Goal: Check status

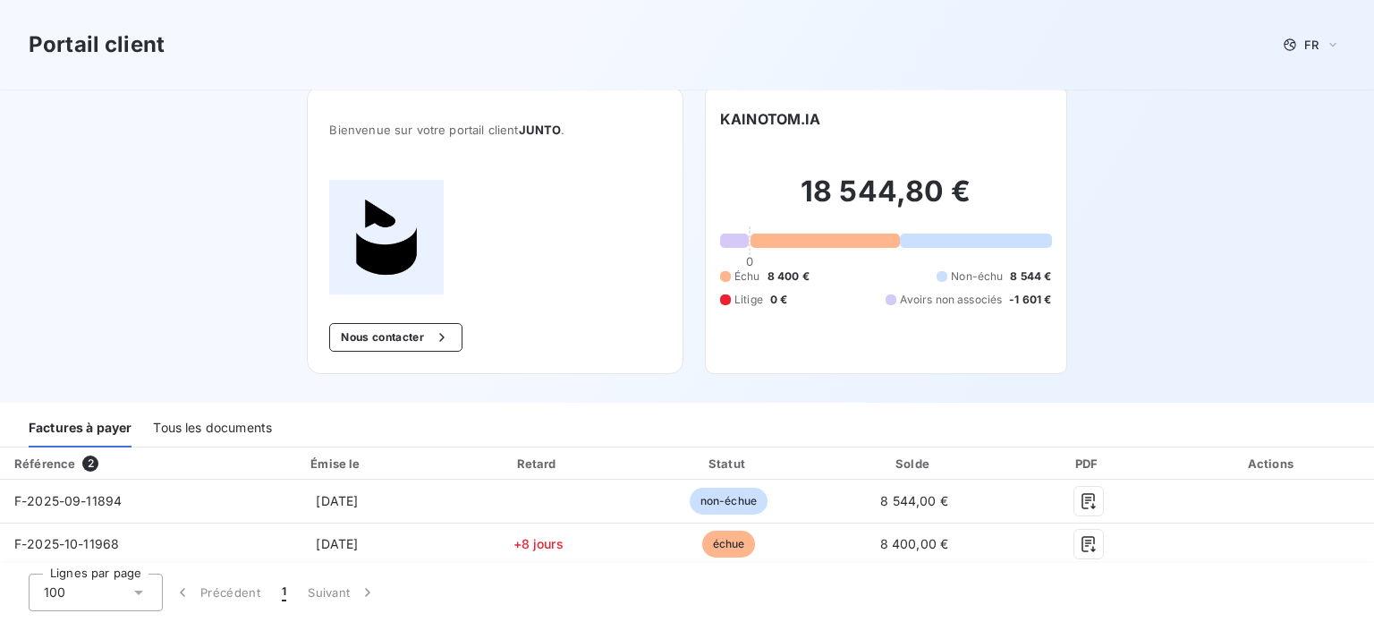
scroll to position [4, 0]
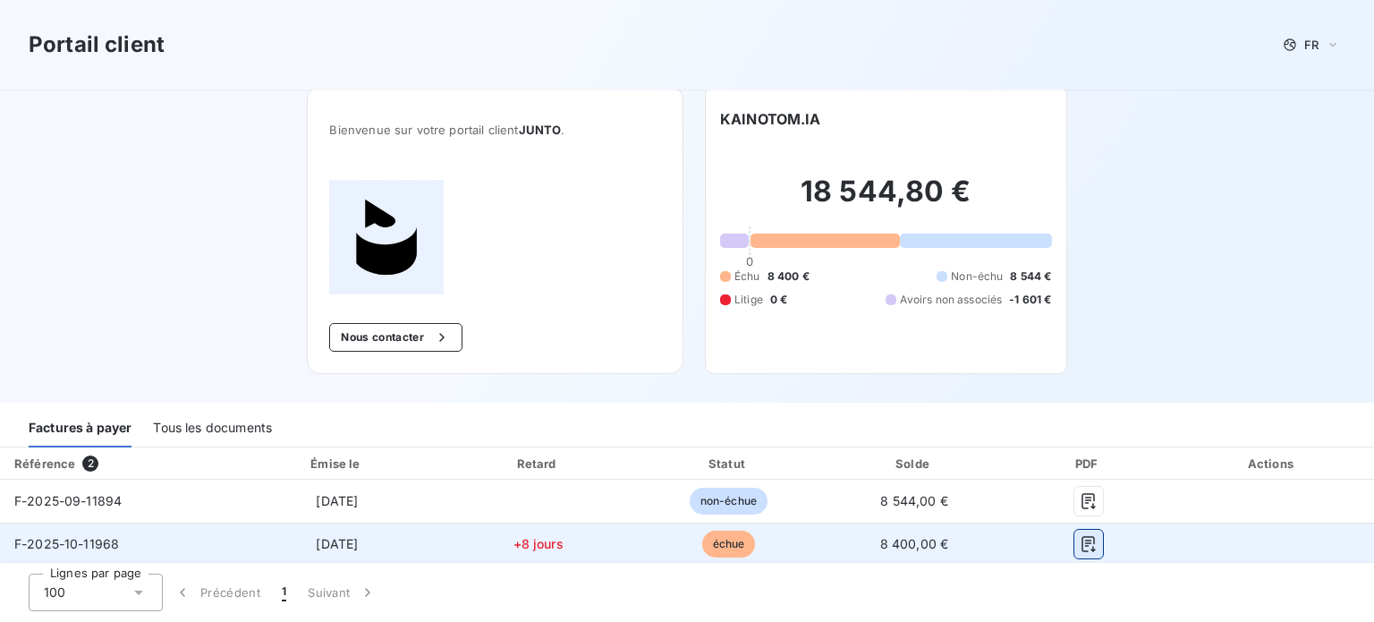
click at [1079, 550] on icon "button" at bounding box center [1088, 544] width 18 height 18
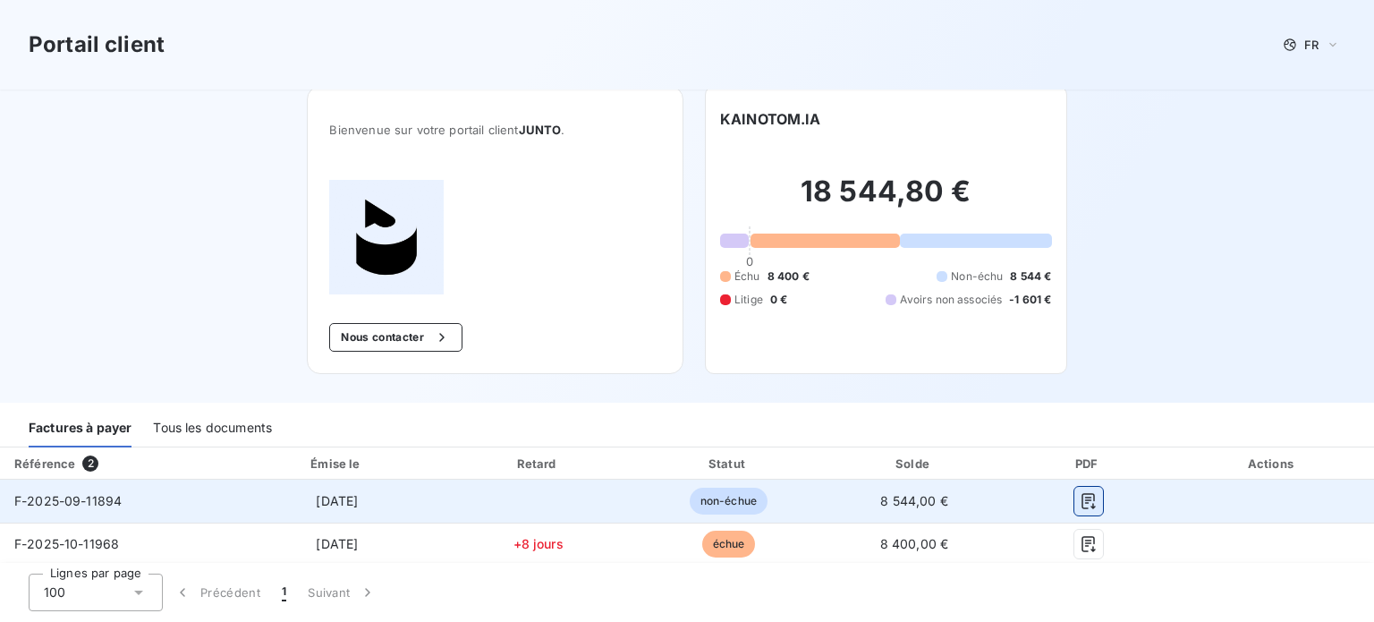
click at [1074, 489] on button "button" at bounding box center [1088, 501] width 29 height 29
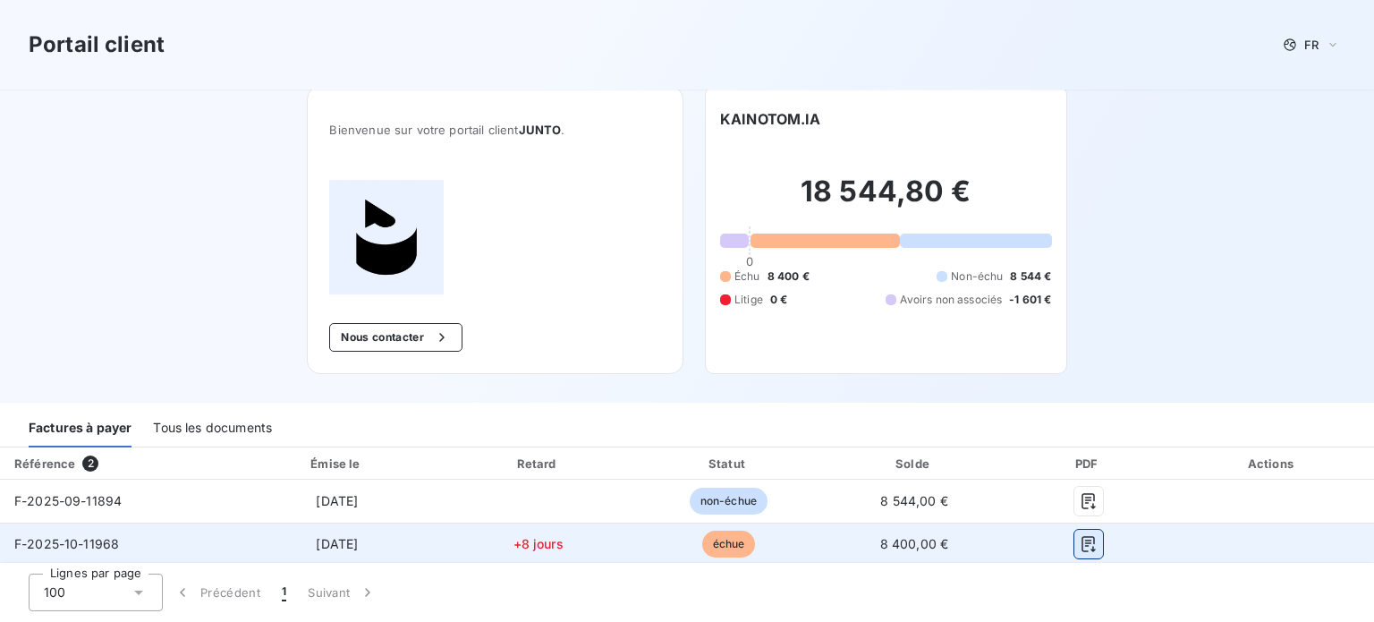
click at [1078, 553] on button "button" at bounding box center [1088, 543] width 29 height 29
click at [1081, 541] on icon "button" at bounding box center [1087, 544] width 13 height 16
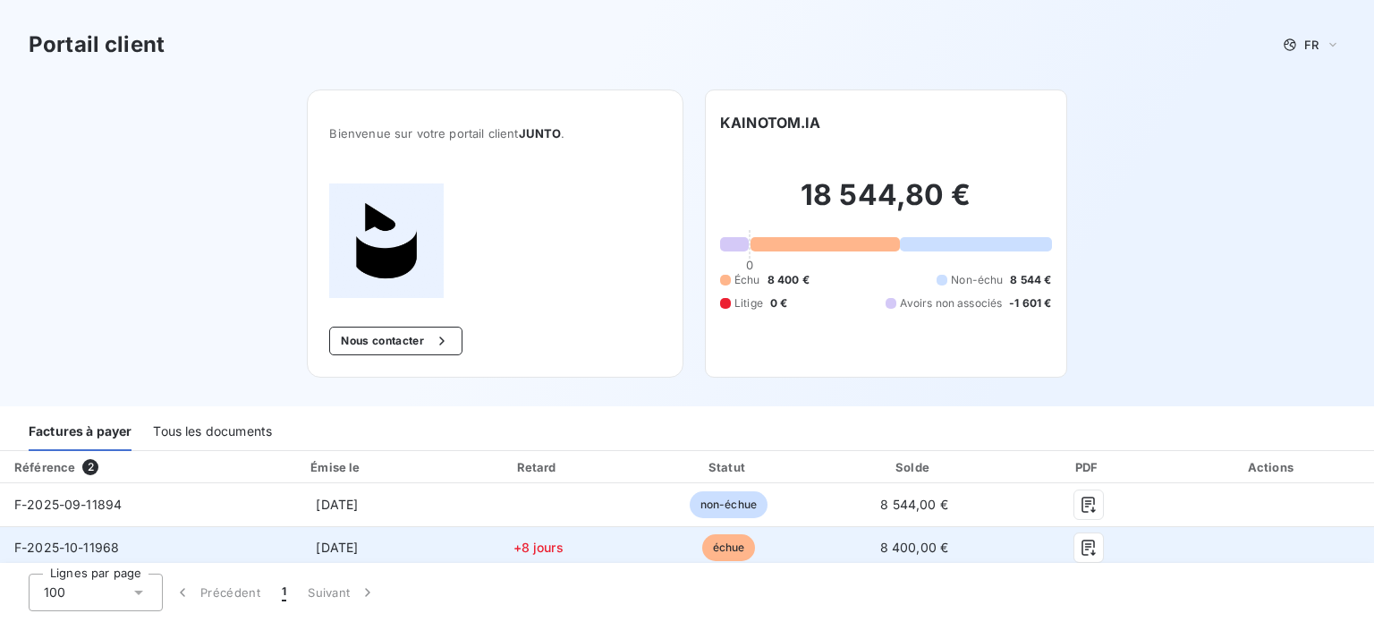
scroll to position [0, 0]
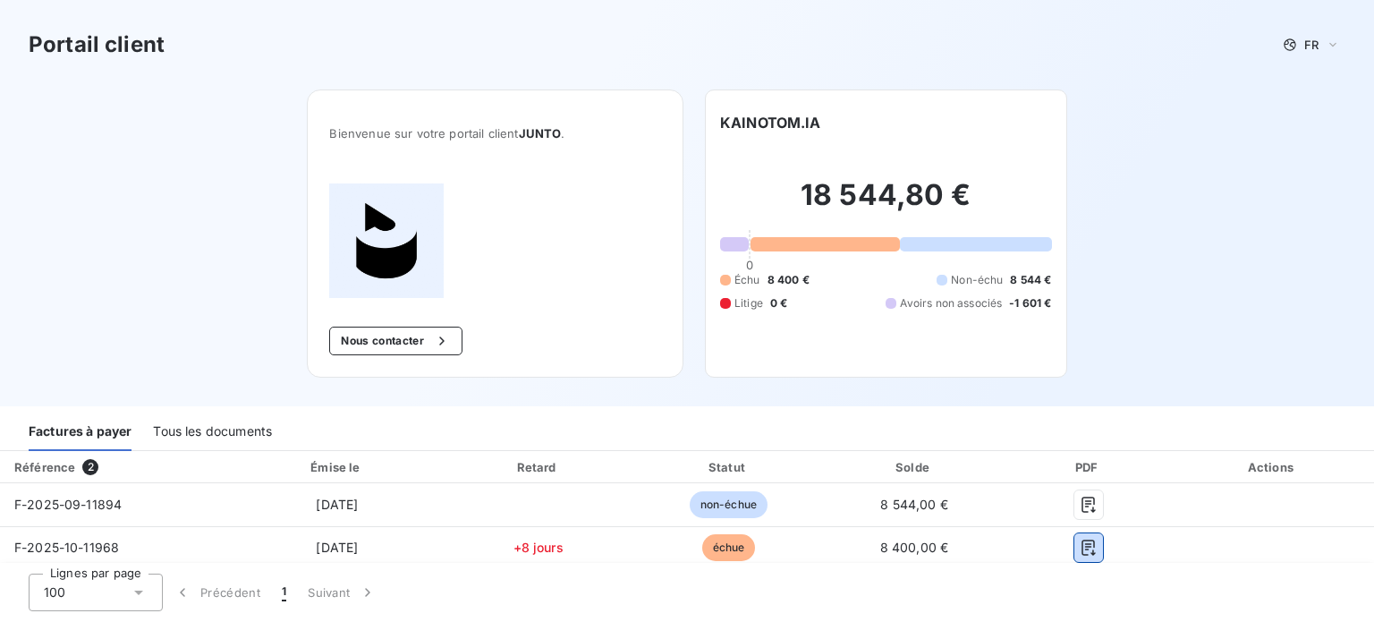
click at [220, 432] on div "Tous les documents" at bounding box center [212, 432] width 119 height 38
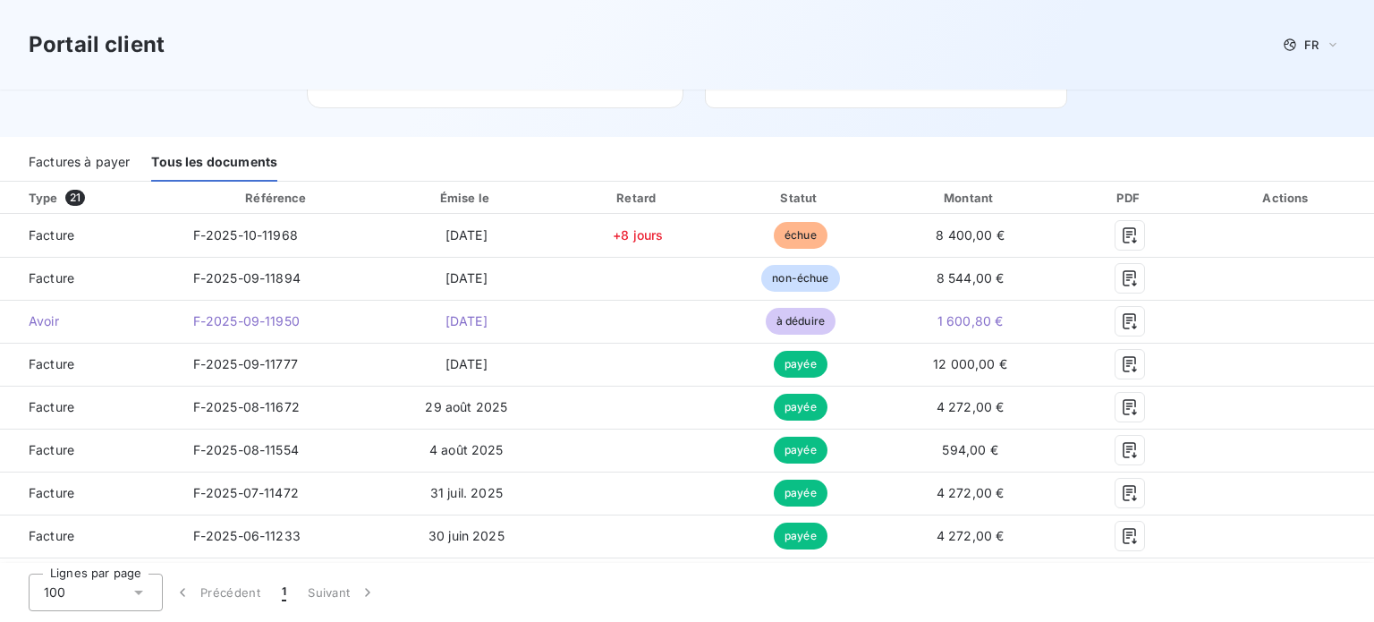
scroll to position [268, 0]
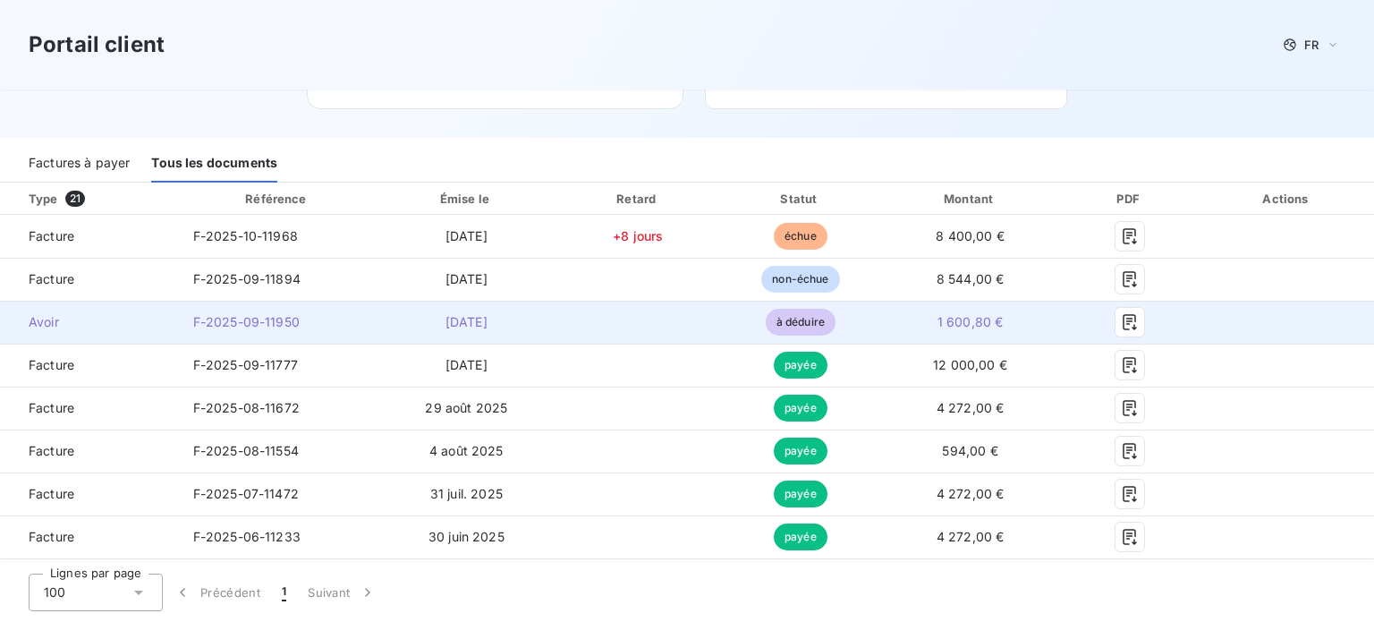
click at [490, 334] on td "[DATE]" at bounding box center [466, 321] width 179 height 43
click at [1122, 324] on icon "button" at bounding box center [1128, 322] width 13 height 16
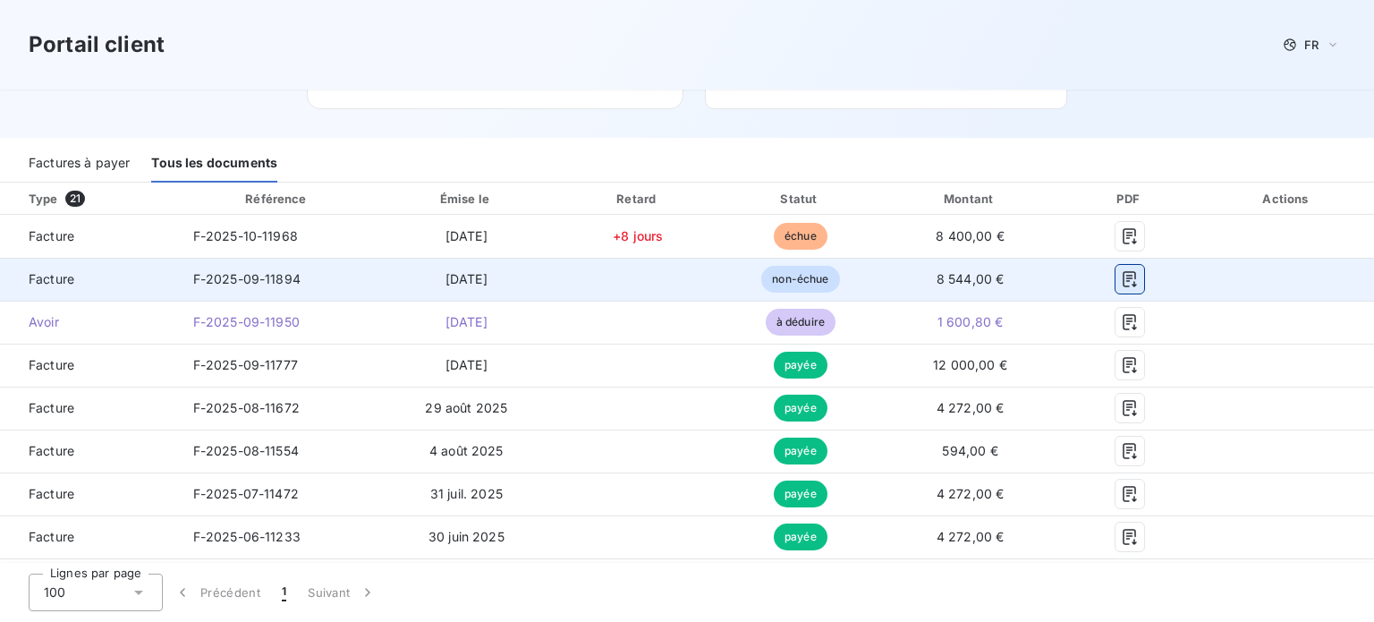
click at [1121, 283] on icon "button" at bounding box center [1130, 279] width 18 height 18
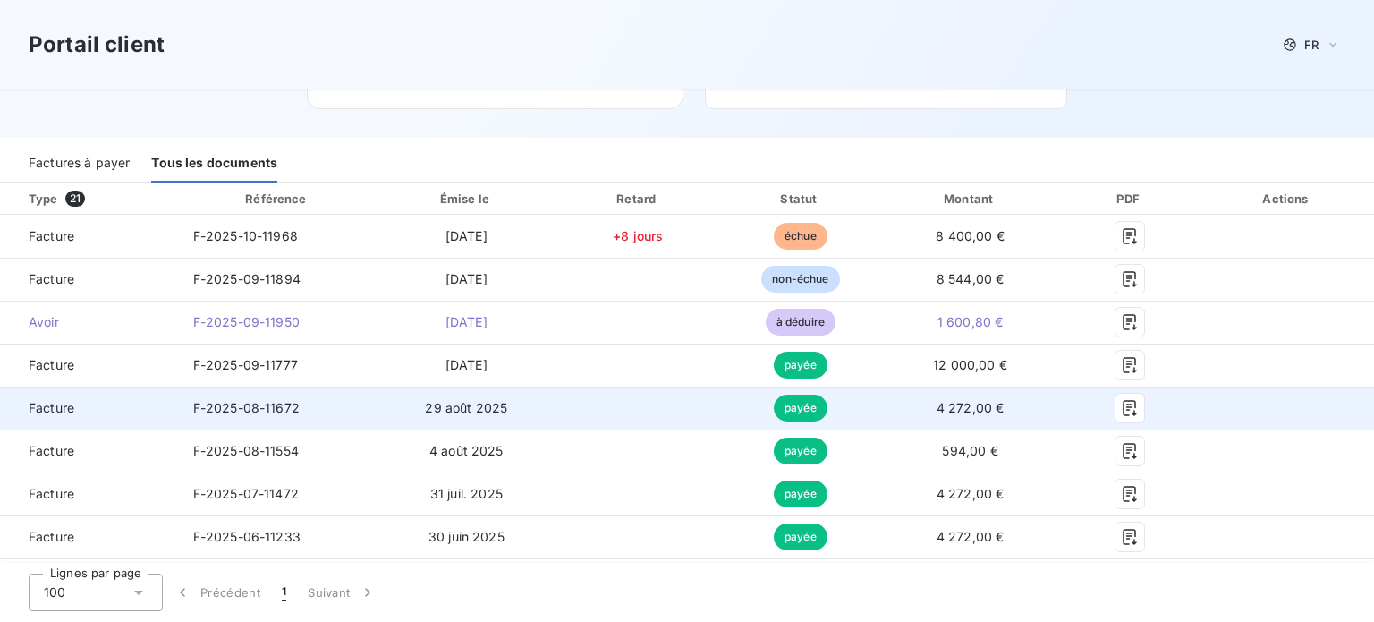
click at [1269, 421] on td at bounding box center [1287, 407] width 174 height 43
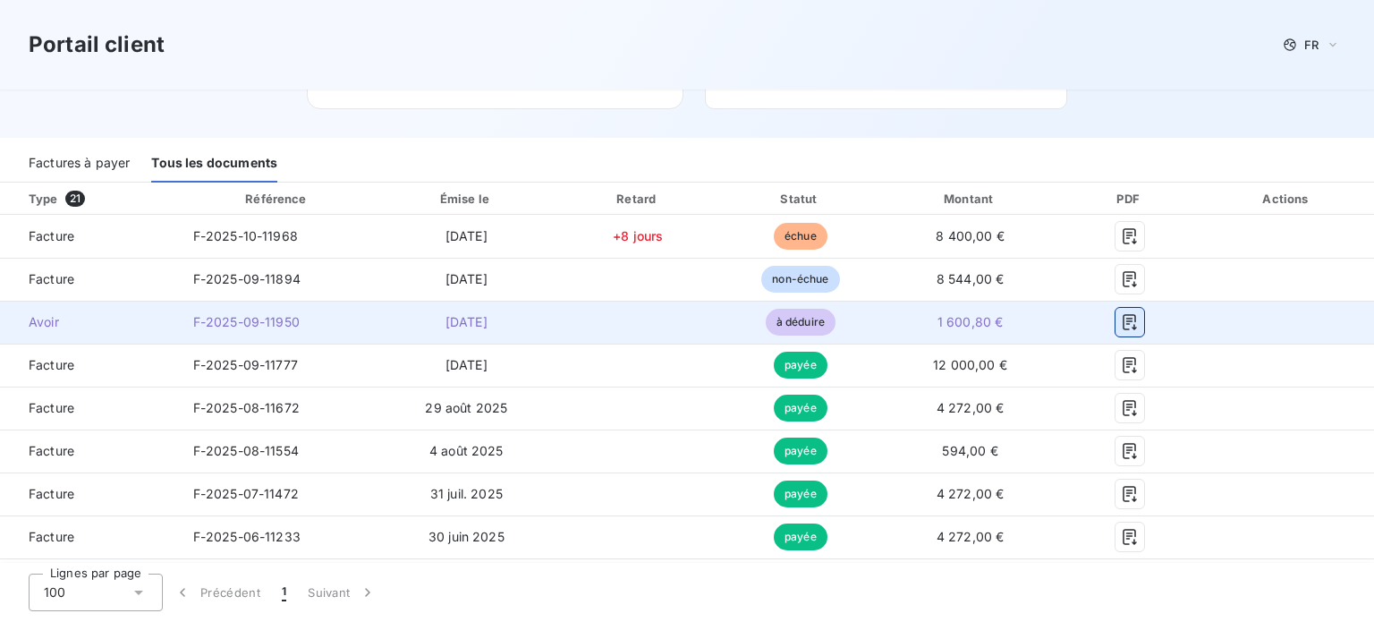
click at [1122, 321] on icon "button" at bounding box center [1128, 322] width 13 height 16
click at [1121, 325] on icon "button" at bounding box center [1130, 322] width 18 height 18
click at [487, 328] on span "[DATE]" at bounding box center [466, 321] width 42 height 15
click at [1122, 317] on icon "button" at bounding box center [1128, 322] width 13 height 16
click at [1122, 321] on icon "button" at bounding box center [1128, 322] width 13 height 16
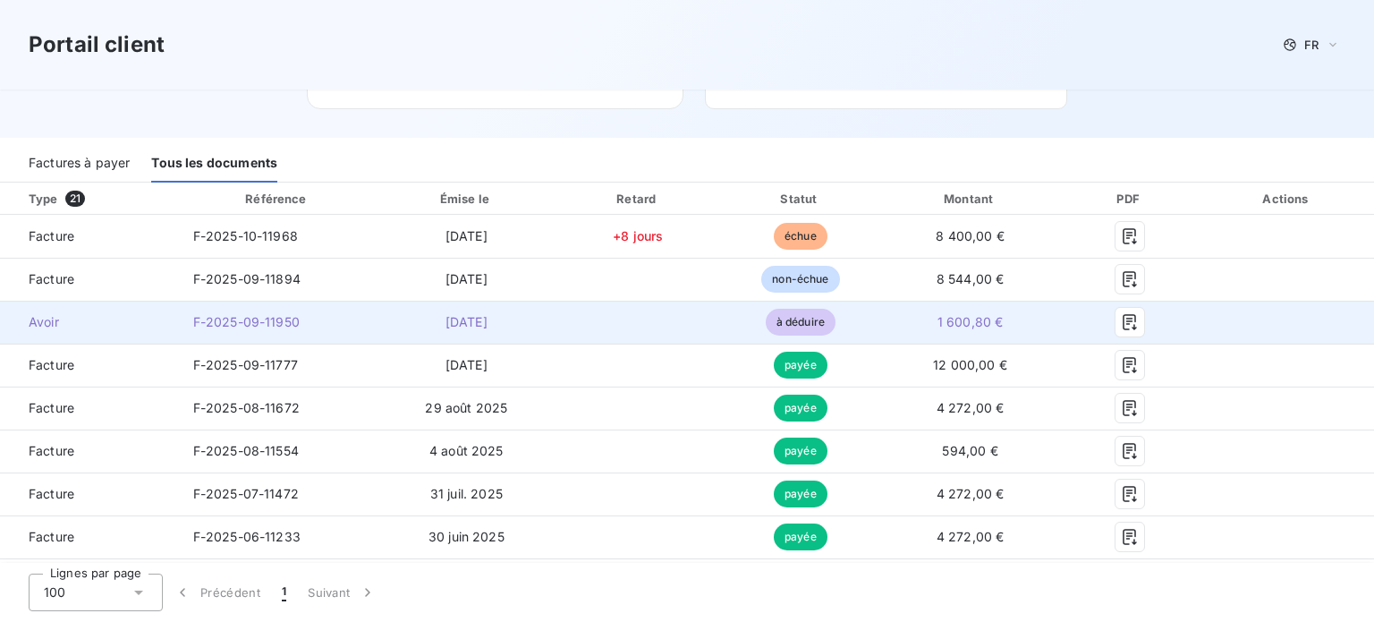
click at [586, 327] on td at bounding box center [637, 321] width 165 height 43
